Goal: Entertainment & Leisure: Consume media (video, audio)

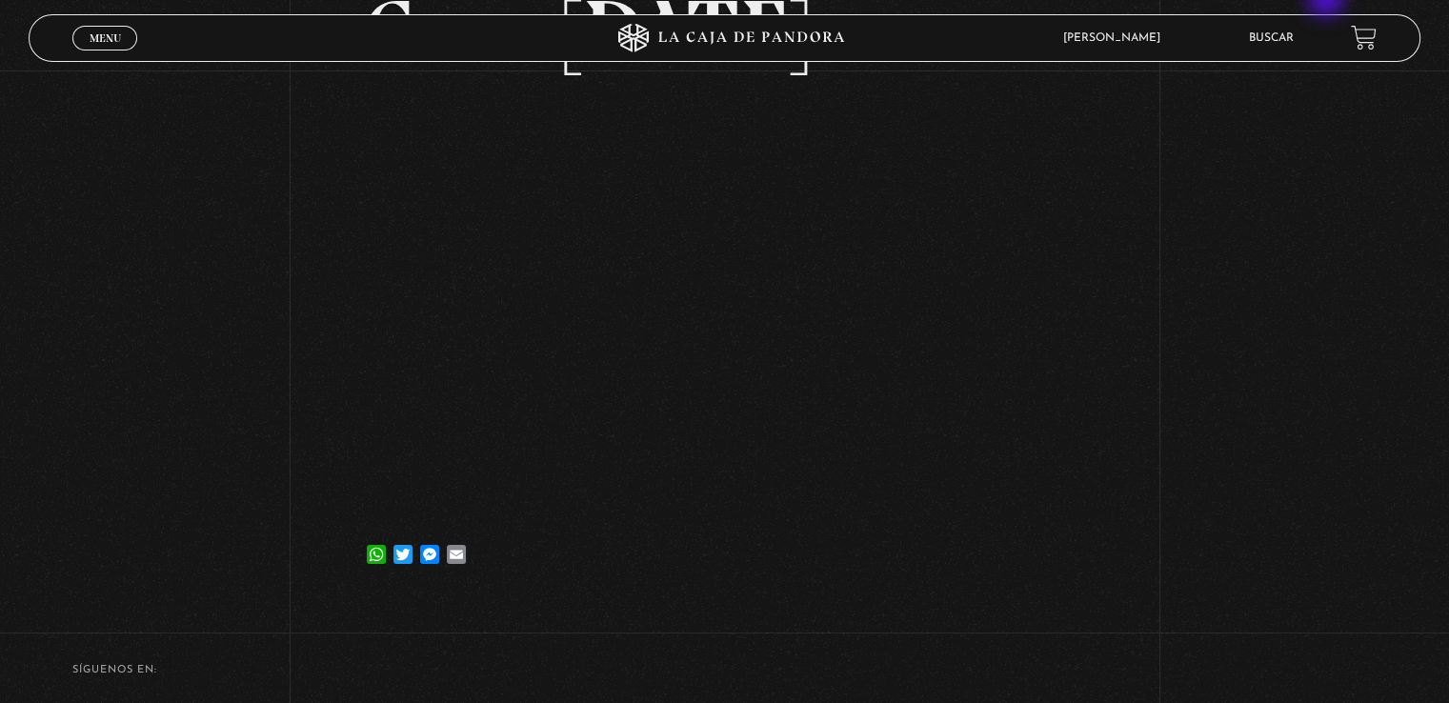
scroll to position [191, 0]
click at [121, 44] on link "Menu Cerrar" at bounding box center [104, 38] width 65 height 25
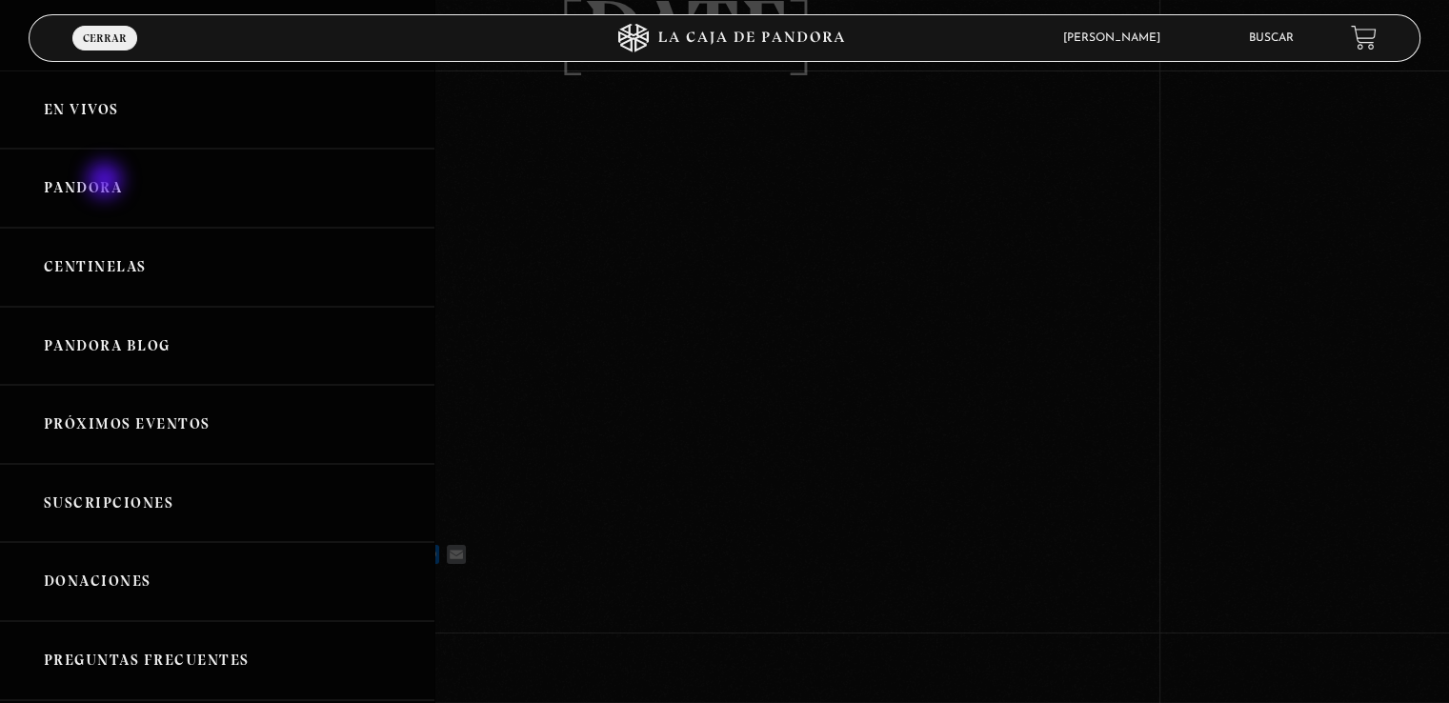
click at [107, 182] on link "Pandora" at bounding box center [217, 188] width 434 height 79
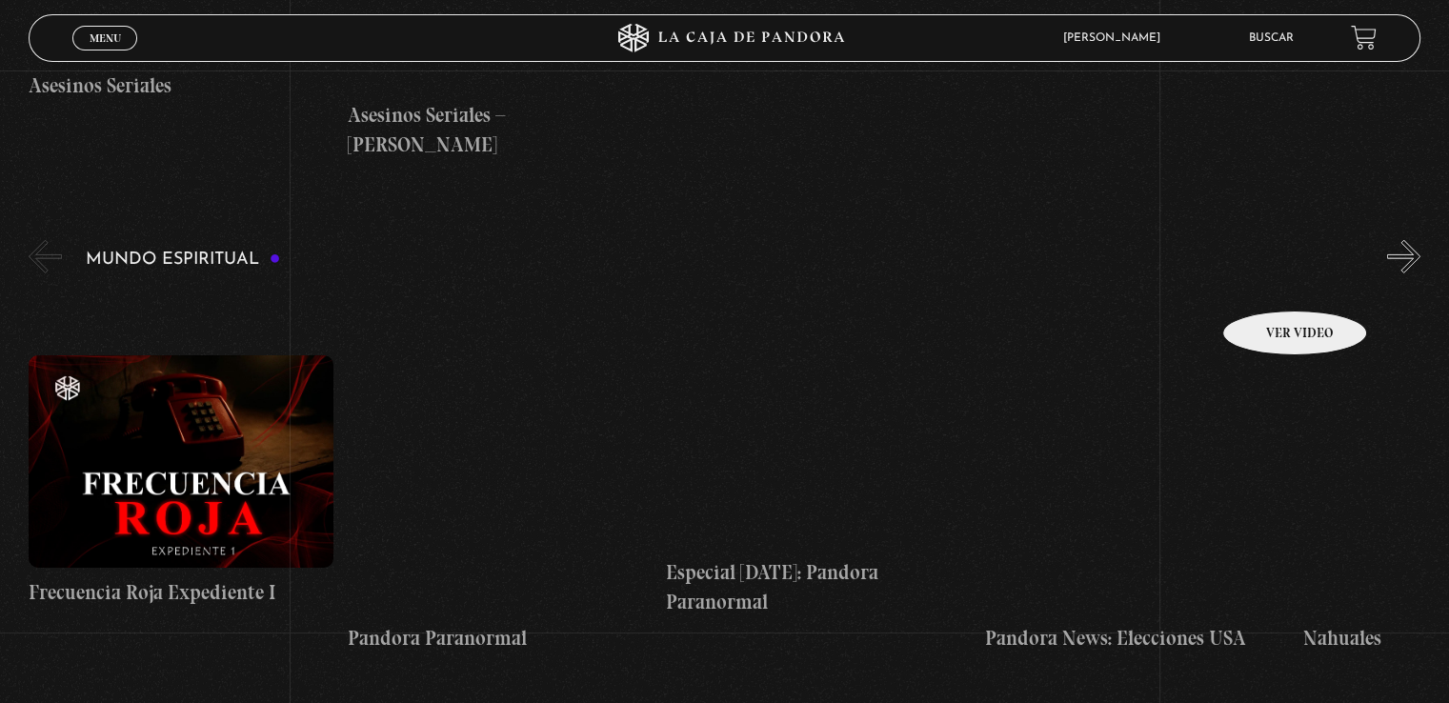
scroll to position [5621, 0]
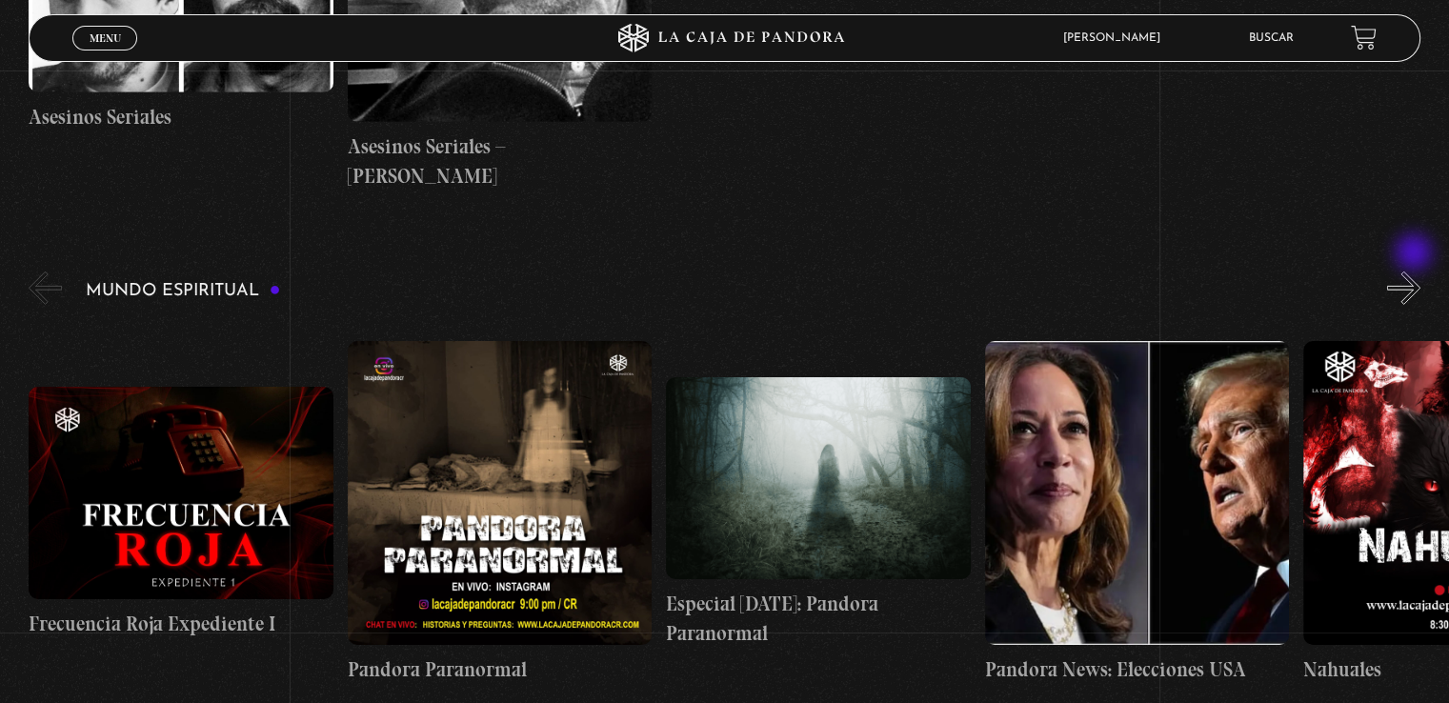
click at [1416, 272] on button "»" at bounding box center [1403, 288] width 33 height 33
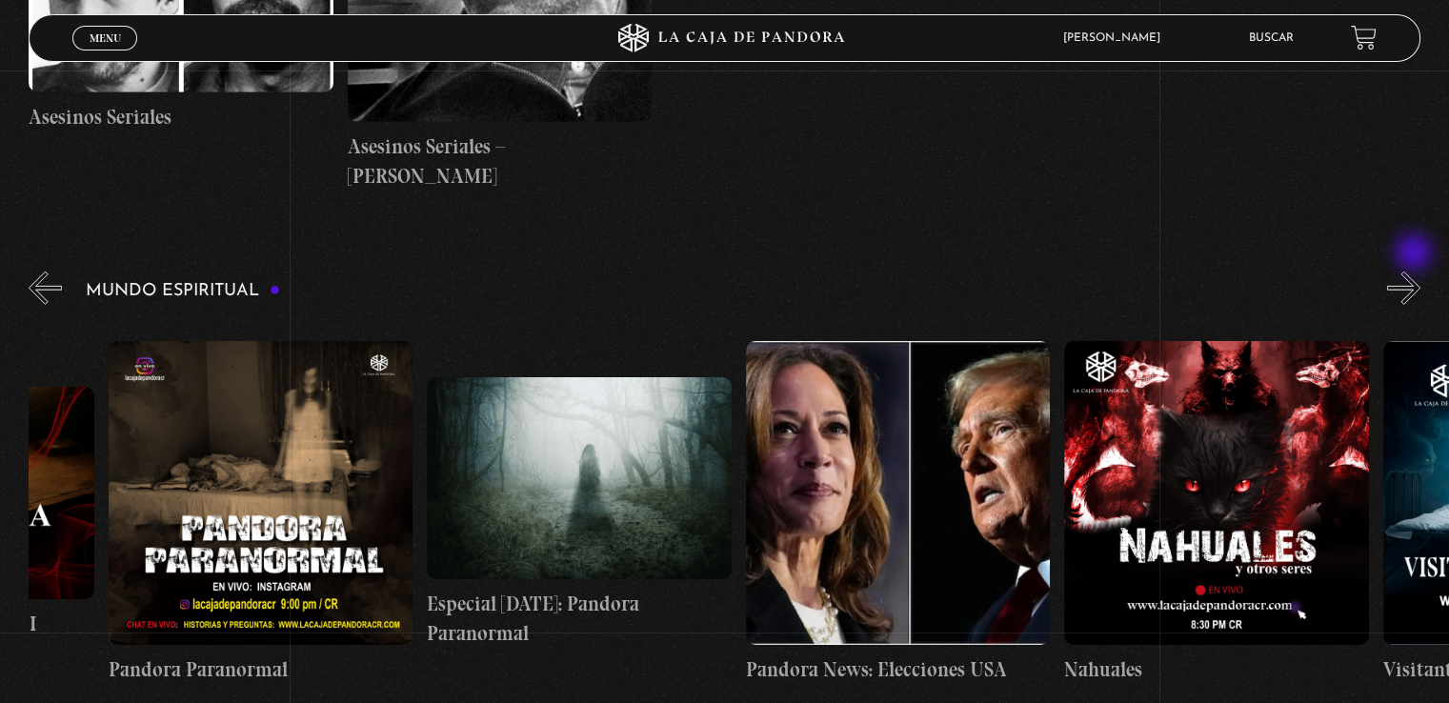
click at [1416, 272] on button "»" at bounding box center [1403, 288] width 33 height 33
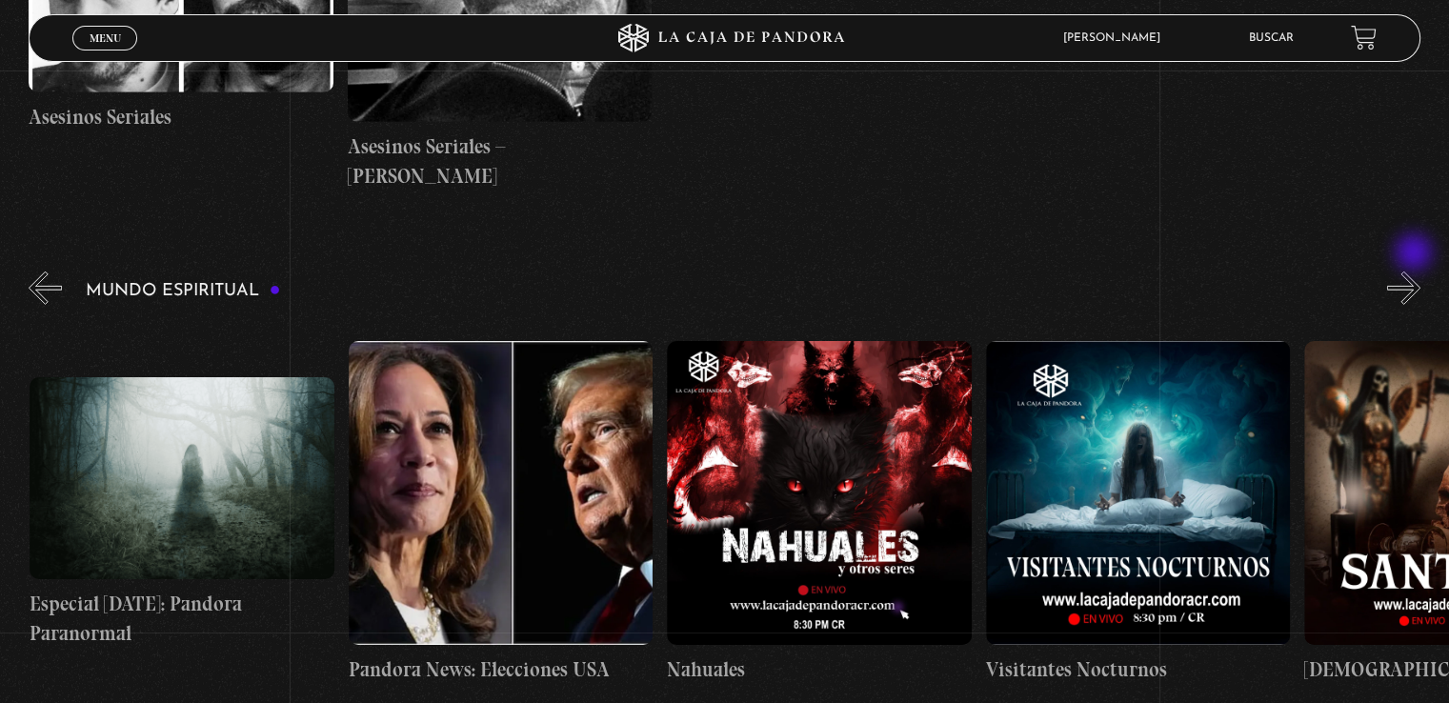
click at [1416, 272] on button "»" at bounding box center [1403, 288] width 33 height 33
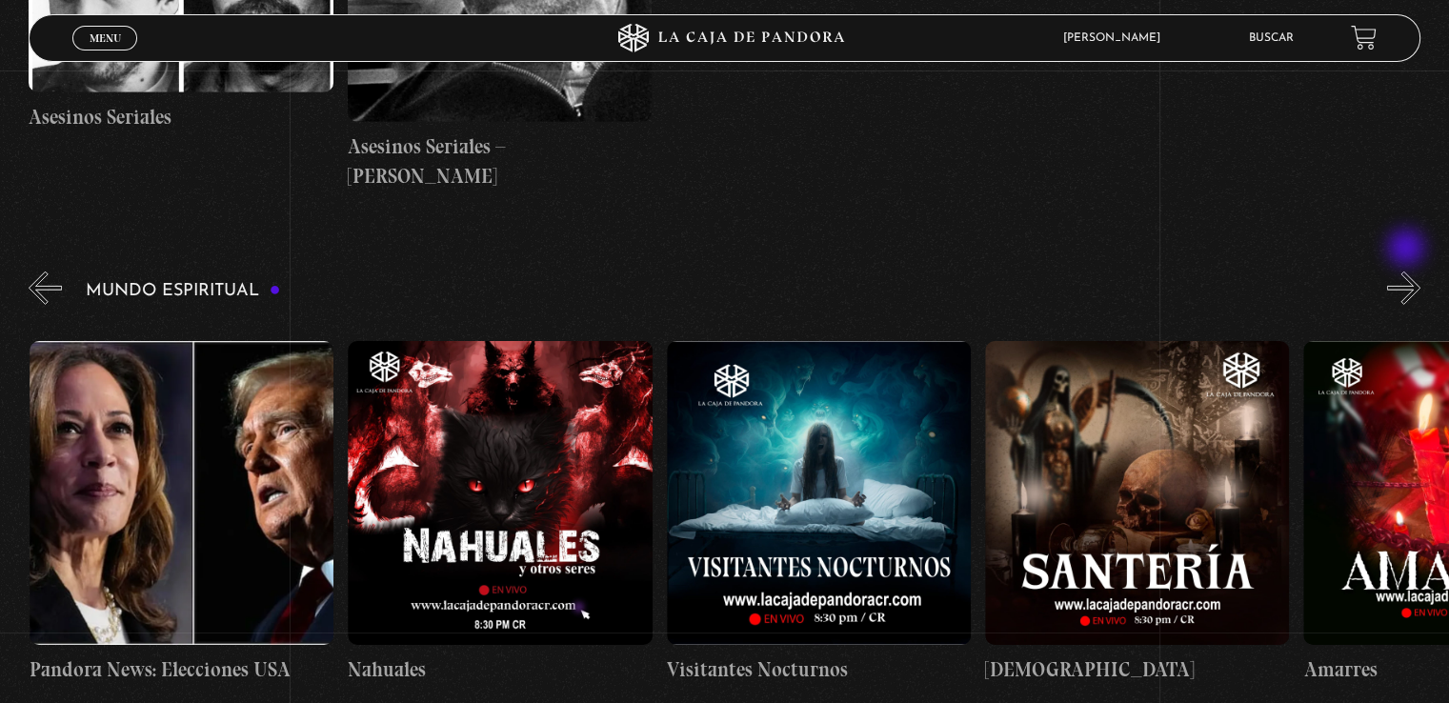
click at [1408, 272] on button "»" at bounding box center [1403, 288] width 33 height 33
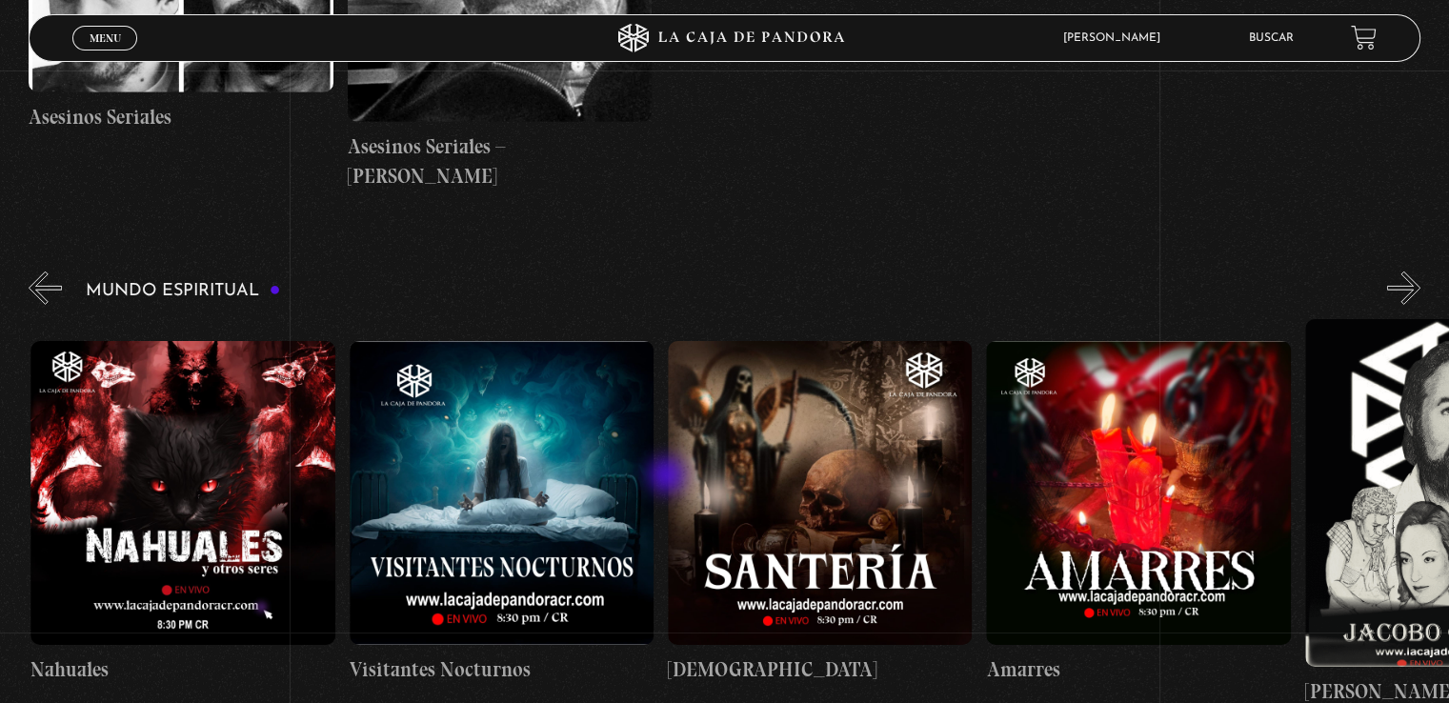
scroll to position [0, 1274]
click at [145, 505] on figure at bounding box center [182, 493] width 304 height 304
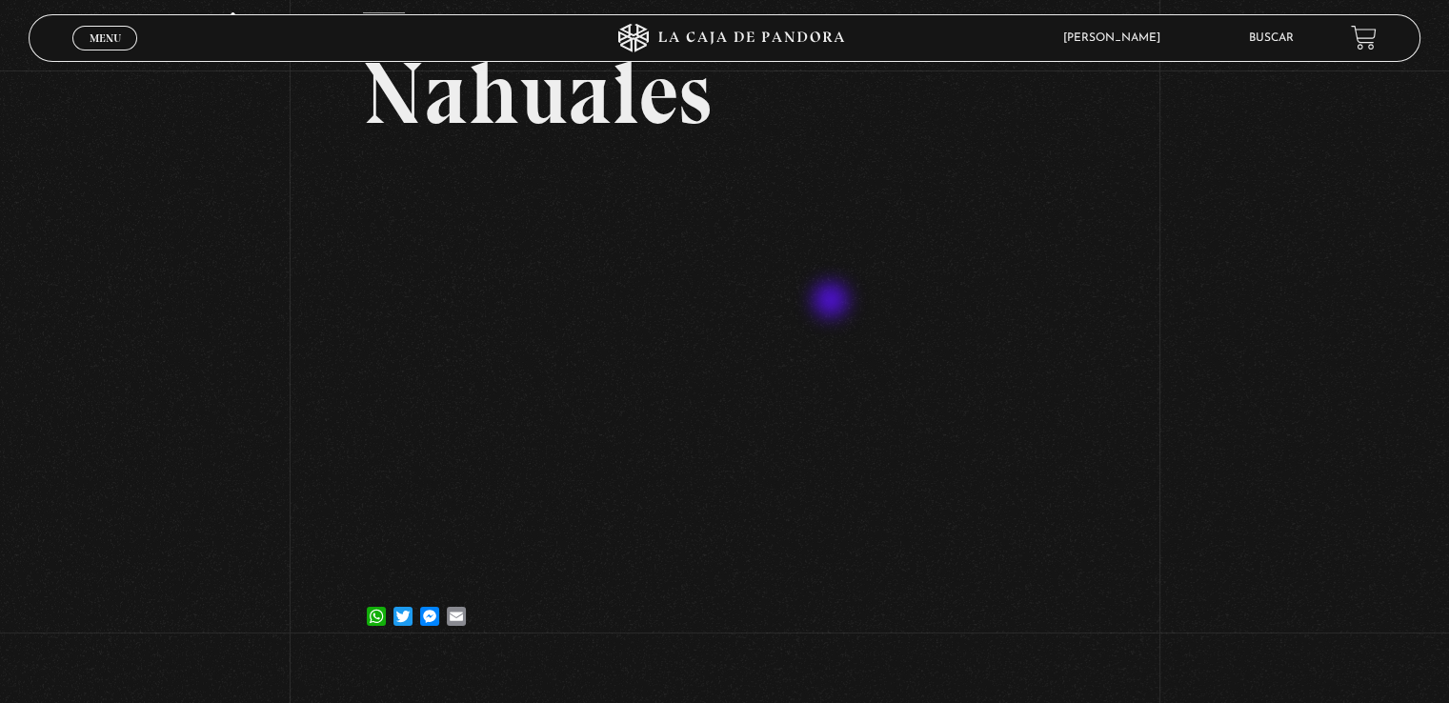
scroll to position [191, 0]
